Goal: Information Seeking & Learning: Learn about a topic

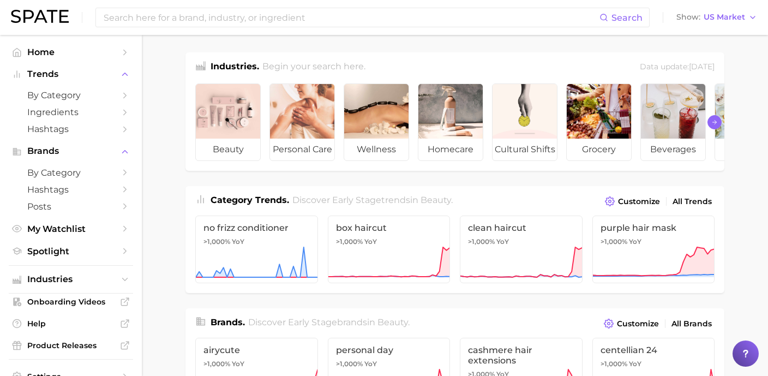
click at [714, 123] on polyline "Scroll Right" at bounding box center [715, 122] width 2 height 4
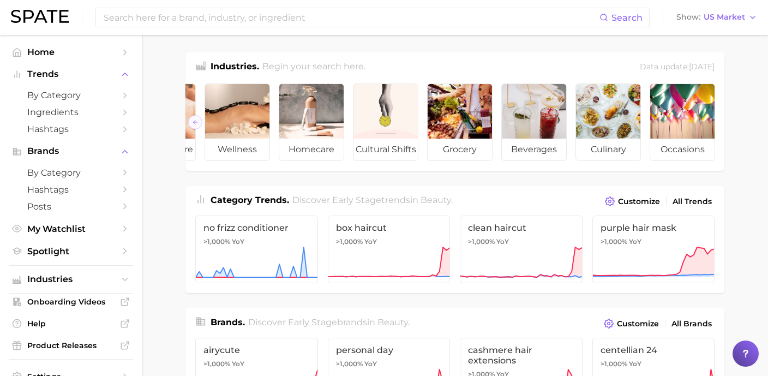
scroll to position [0, 140]
click at [198, 122] on button "Scroll Left" at bounding box center [195, 122] width 14 height 14
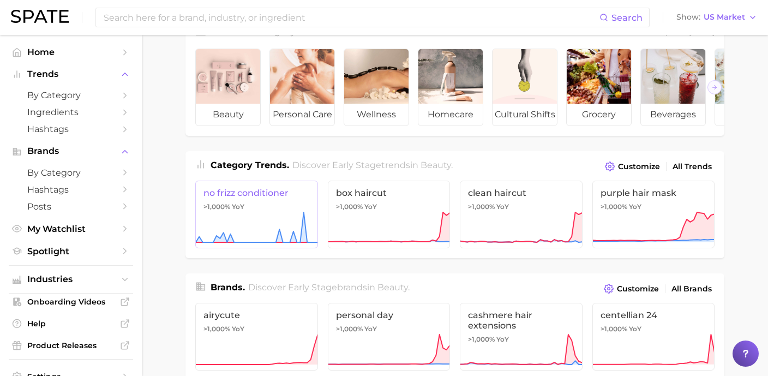
scroll to position [35, 0]
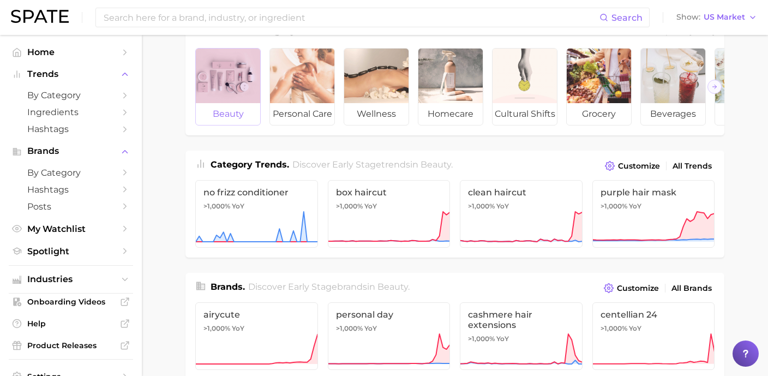
click at [219, 108] on span "beauty" at bounding box center [228, 114] width 64 height 22
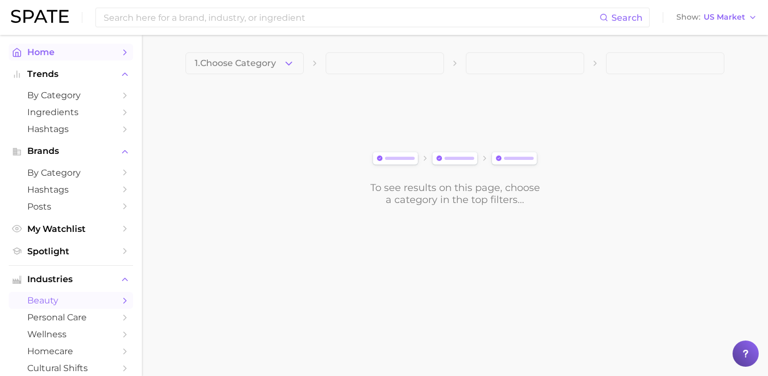
click at [75, 58] on link "Home" at bounding box center [71, 52] width 124 height 17
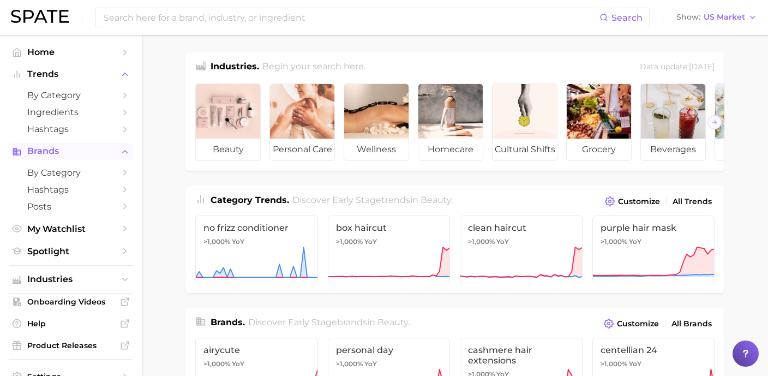
click at [76, 156] on span "Brands" at bounding box center [70, 151] width 87 height 10
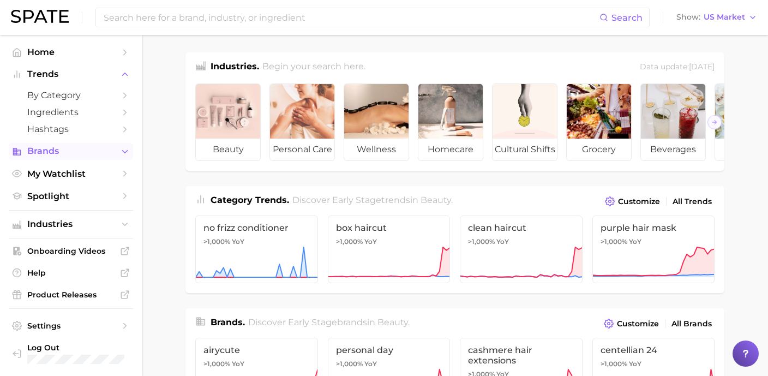
click at [76, 156] on span "Brands" at bounding box center [70, 151] width 87 height 10
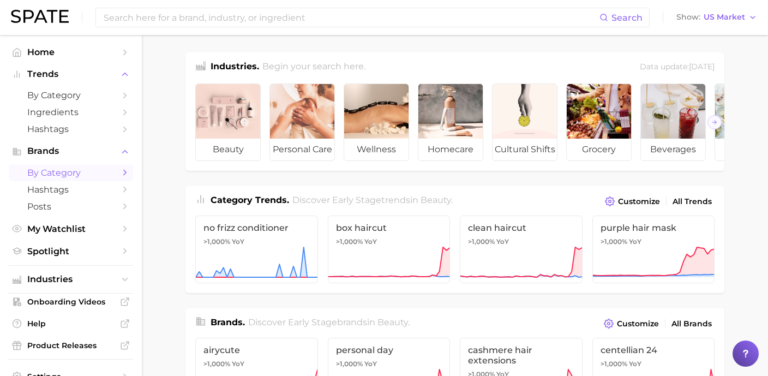
click at [76, 170] on span "by Category" at bounding box center [70, 172] width 87 height 10
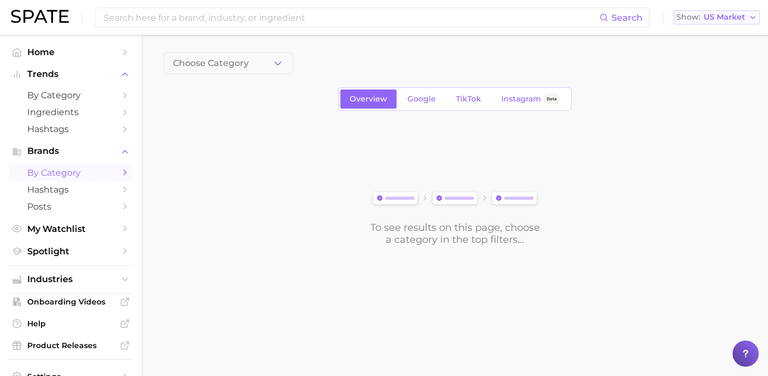
click at [729, 19] on span "US Market" at bounding box center [723, 17] width 41 height 6
click at [701, 137] on span "Global" at bounding box center [691, 133] width 25 height 9
click at [371, 108] on link "Overview" at bounding box center [368, 98] width 56 height 19
click at [64, 57] on span "Home" at bounding box center [70, 52] width 87 height 10
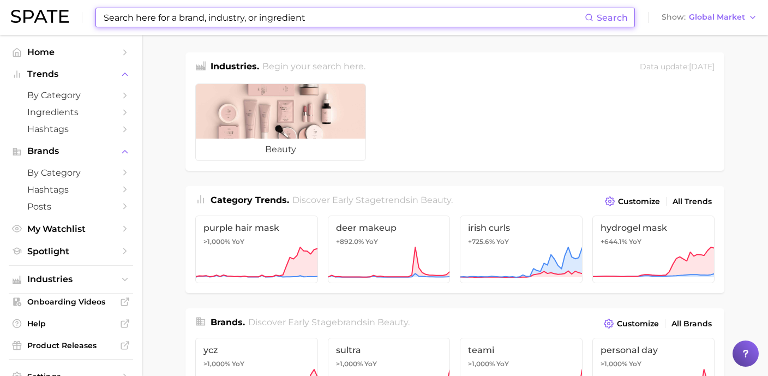
click at [433, 17] on input at bounding box center [343, 17] width 482 height 19
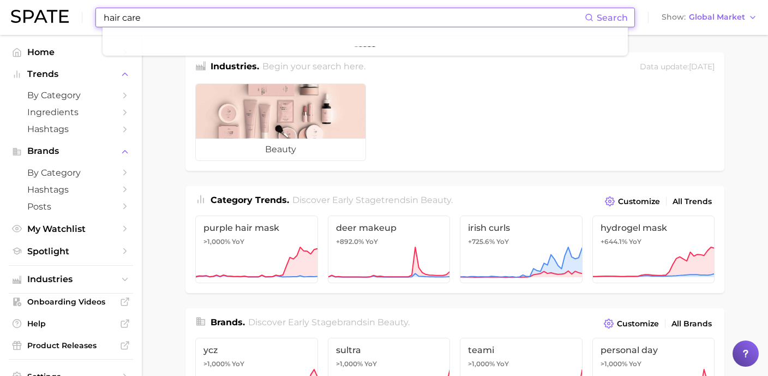
type input "hair care"
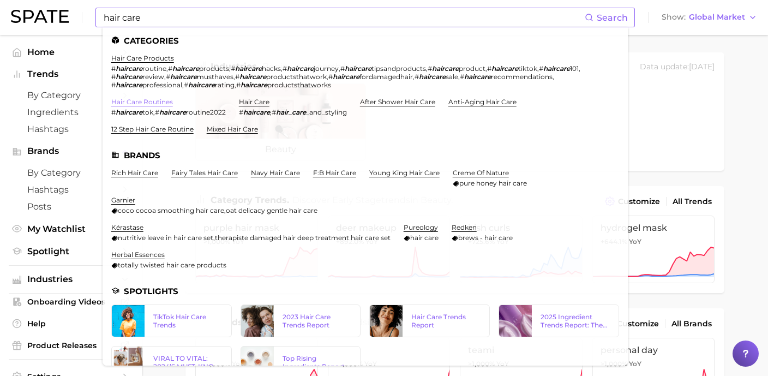
click at [155, 102] on link "hair care routines" at bounding box center [142, 102] width 62 height 8
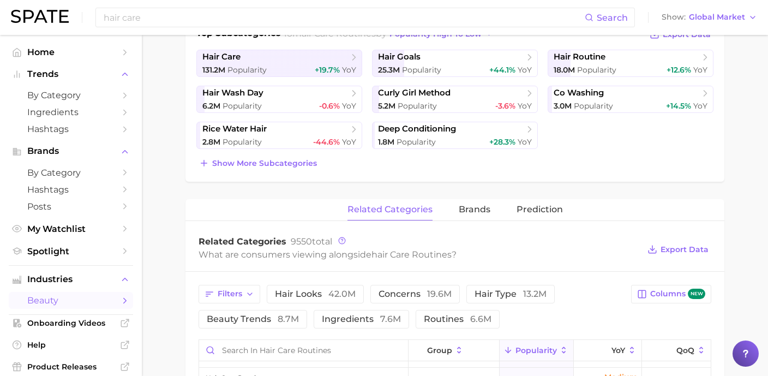
scroll to position [255, 0]
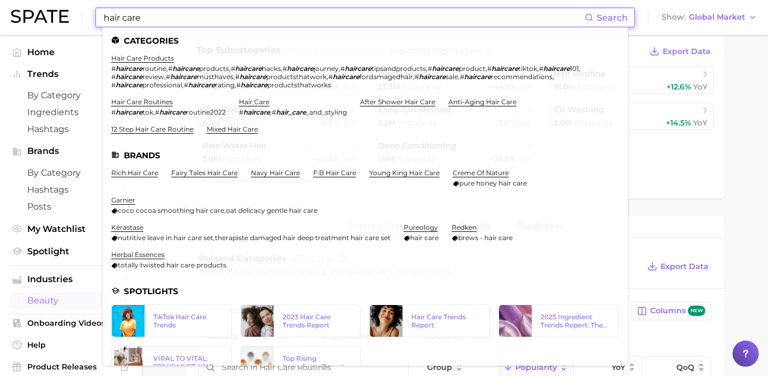
click at [192, 20] on input "hair care" at bounding box center [343, 17] width 482 height 19
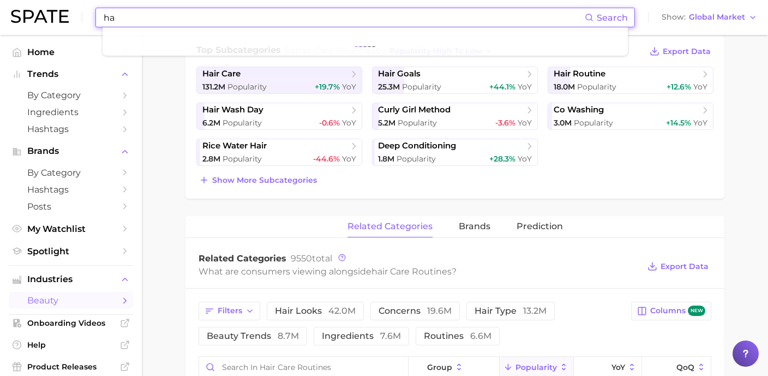
type input "h"
type input "[GEOGRAPHIC_DATA]"
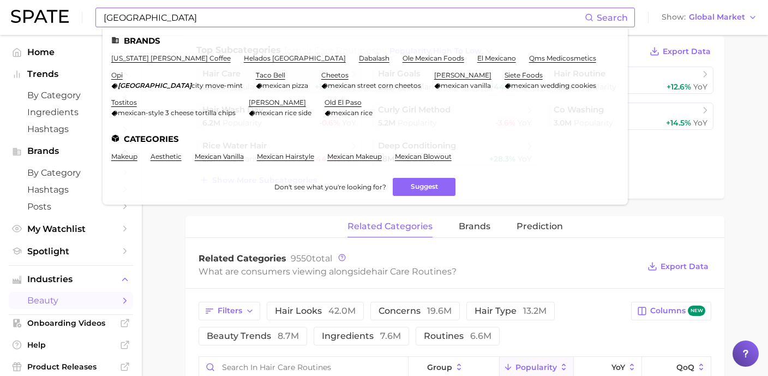
click at [543, 73] on ul "[US_STATE] [PERSON_NAME] coffee helados [GEOGRAPHIC_DATA] dabalash ole mexican …" at bounding box center [364, 89] width 507 height 71
click at [123, 71] on link "opi" at bounding box center [116, 75] width 11 height 8
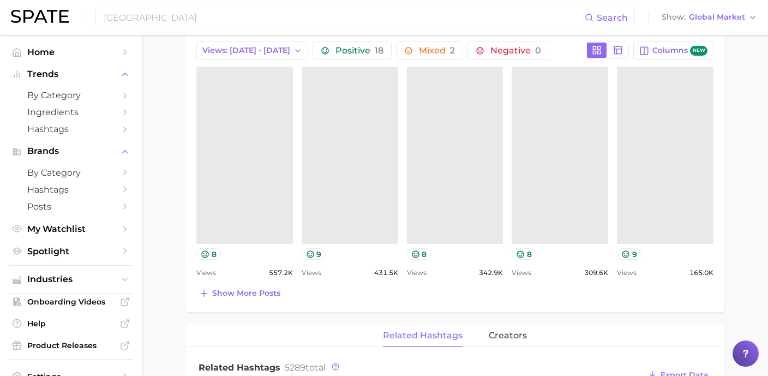
scroll to position [502, 0]
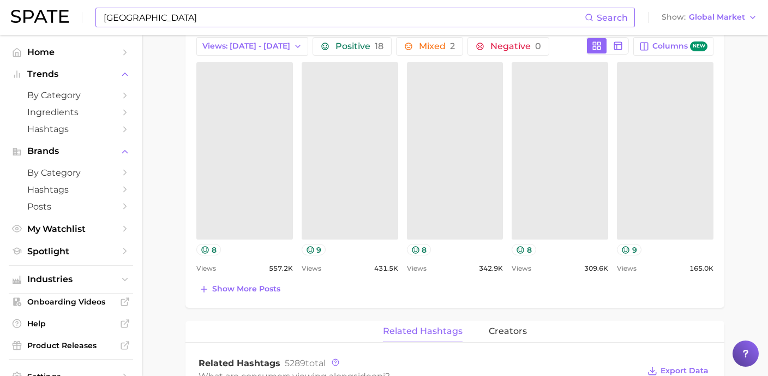
click at [164, 22] on input "[GEOGRAPHIC_DATA]" at bounding box center [343, 17] width 482 height 19
